Goal: Information Seeking & Learning: Understand process/instructions

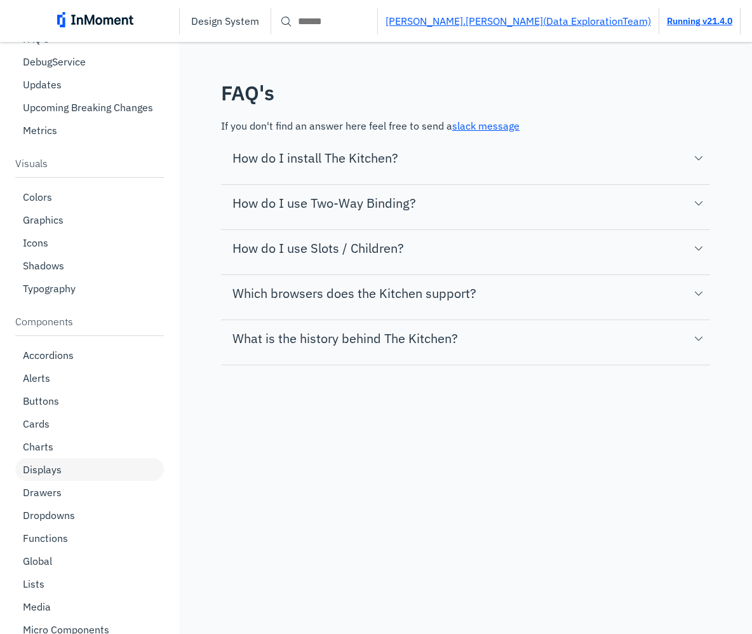
scroll to position [95, 0]
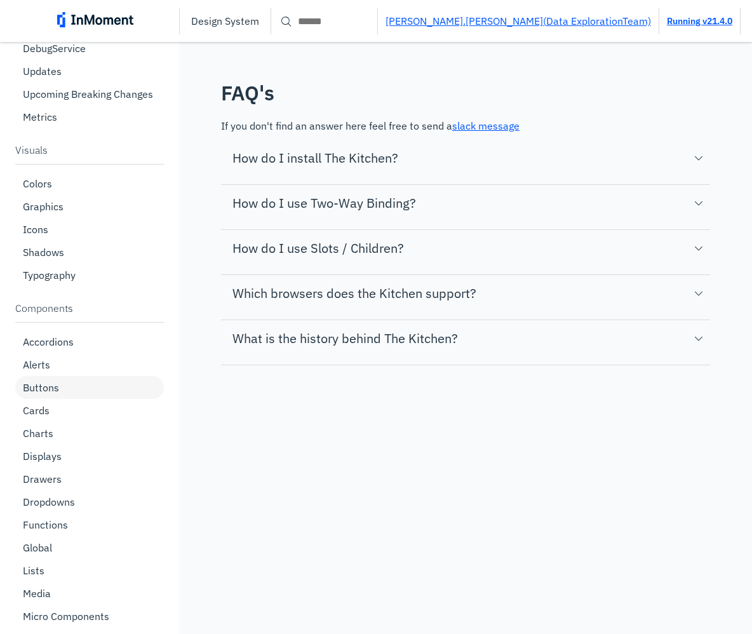
click at [41, 382] on p "Buttons" at bounding box center [41, 387] width 36 height 13
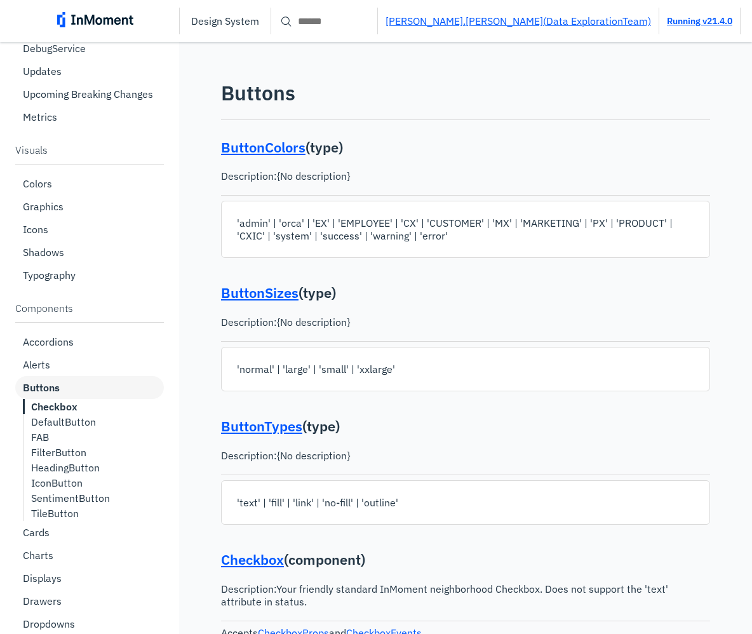
click at [83, 499] on p "SentimentButton" at bounding box center [70, 498] width 79 height 13
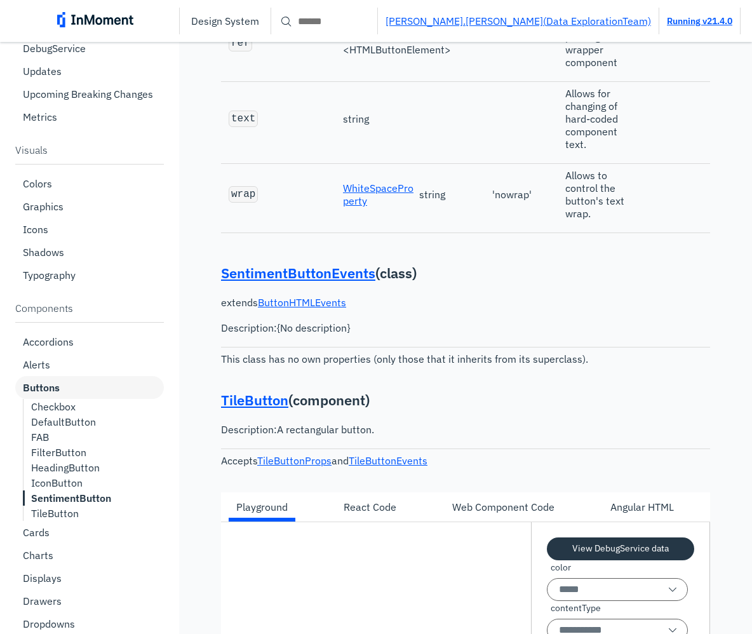
scroll to position [17904, 0]
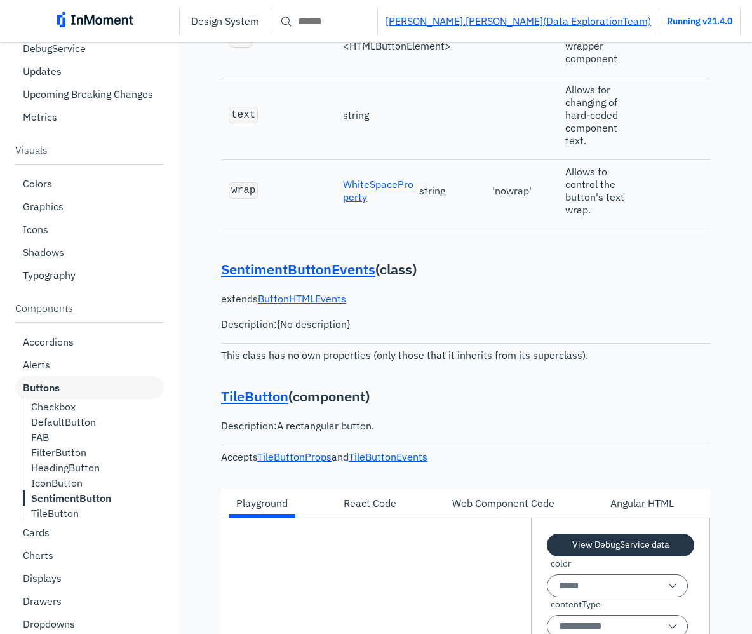
copy code "isFocused"
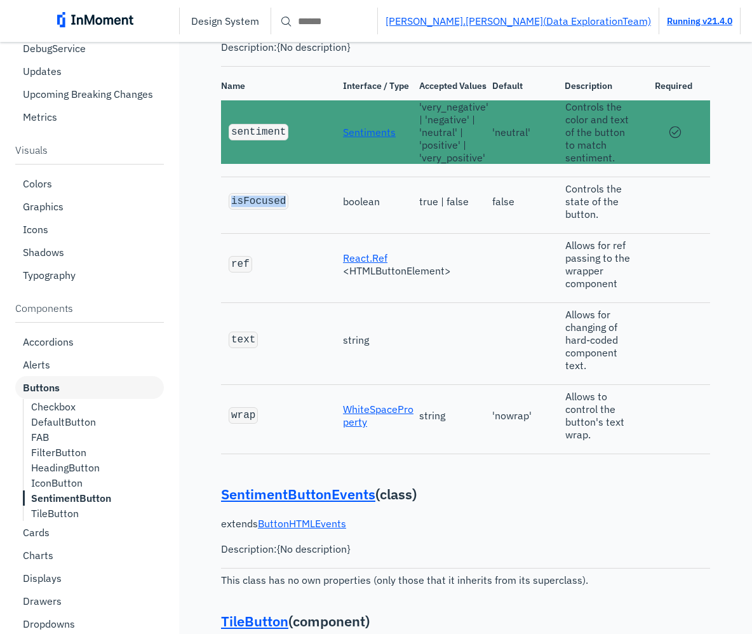
scroll to position [17535, 0]
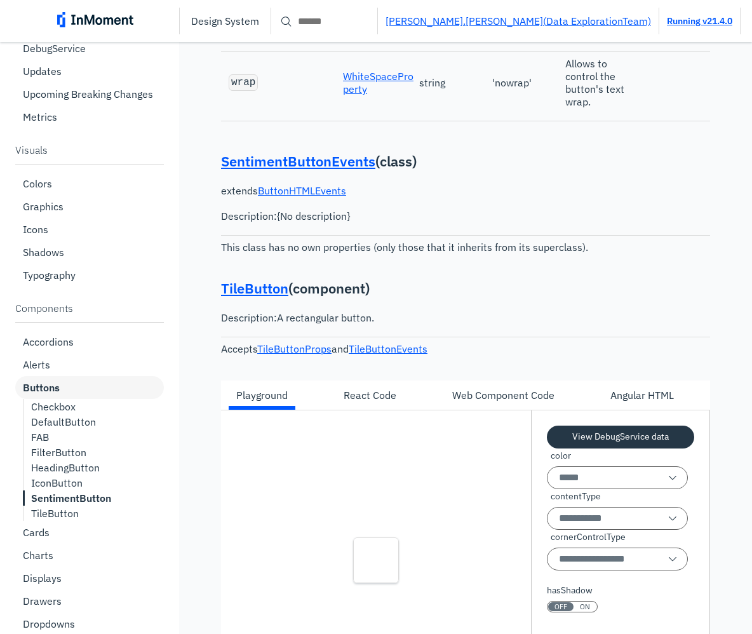
scroll to position [17931, 0]
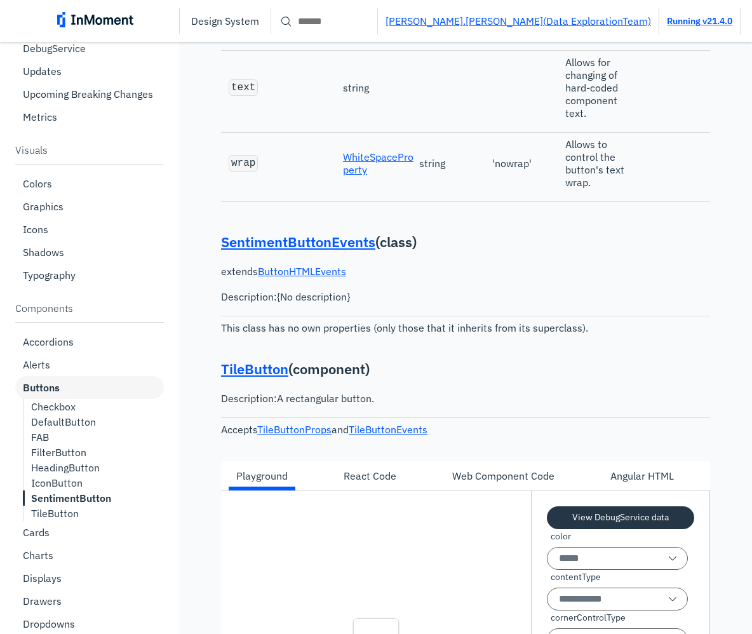
click at [426, 25] on span "React.Ref < HTMLButtonElement >" at bounding box center [397, 11] width 108 height 25
